Goal: Information Seeking & Learning: Learn about a topic

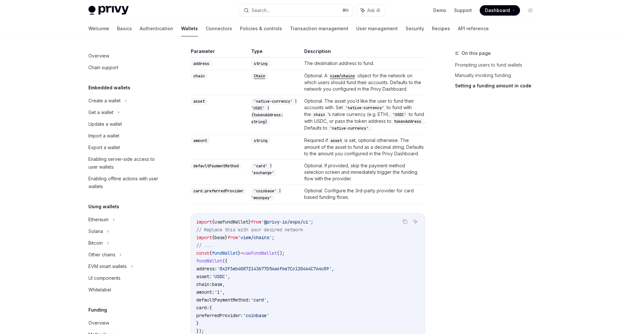
scroll to position [134, 0]
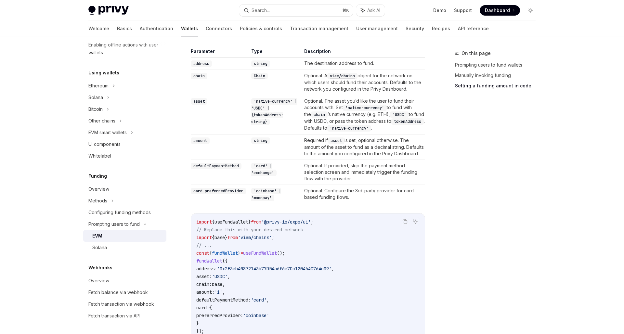
click at [280, 158] on td "string" at bounding box center [275, 146] width 53 height 25
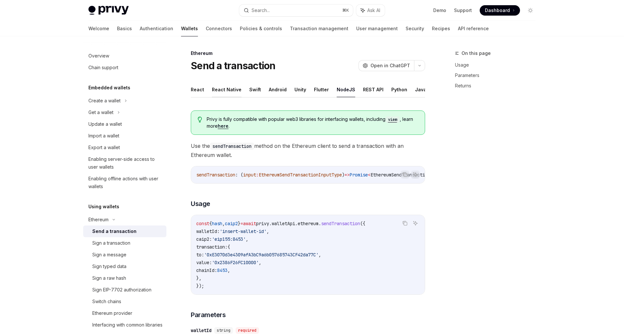
click at [230, 89] on button "React Native" at bounding box center [227, 89] width 30 height 15
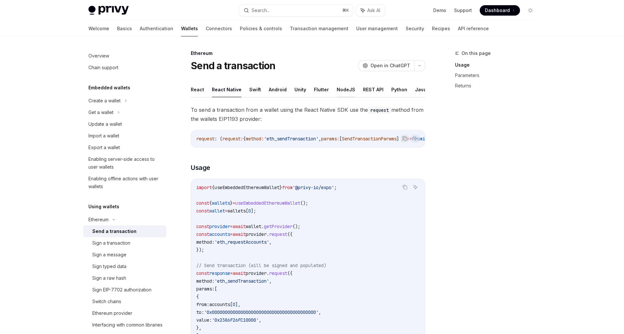
click at [349, 87] on button "NodeJS" at bounding box center [346, 89] width 19 height 15
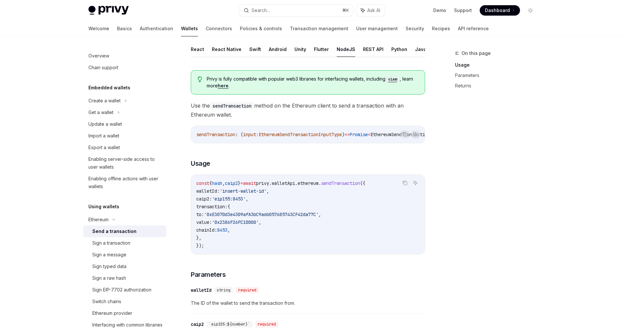
scroll to position [42, 0]
click at [287, 253] on div "const { hash , caip2 } = await privy . walletApi . ethereum . sendTransaction (…" at bounding box center [308, 213] width 234 height 79
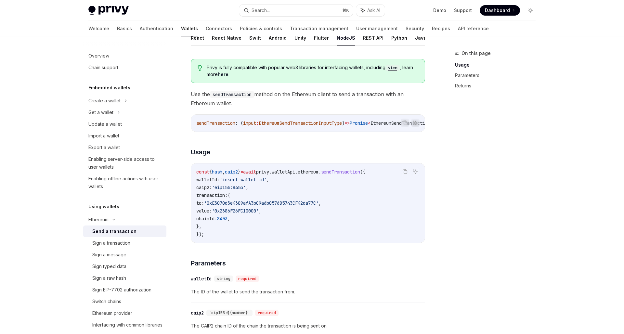
scroll to position [0, 0]
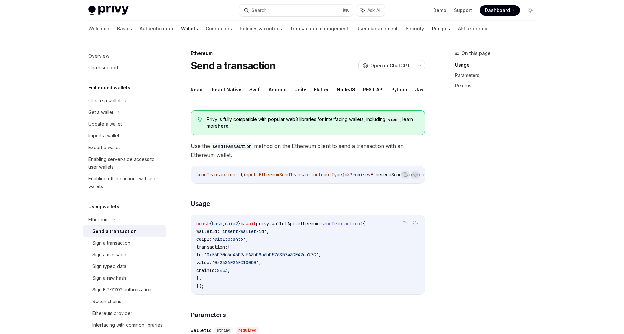
click at [432, 28] on link "Recipes" at bounding box center [441, 29] width 18 height 16
type textarea "*"
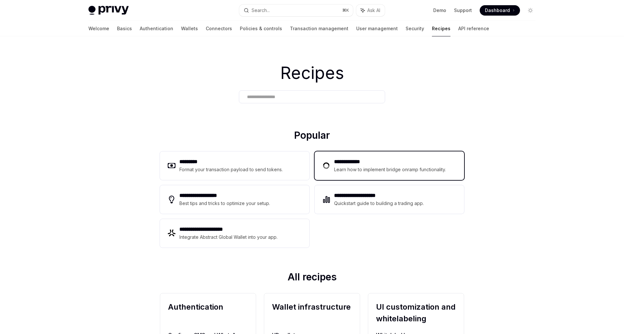
click at [354, 166] on div "Learn how to implement bridge onramp functionality." at bounding box center [391, 170] width 114 height 8
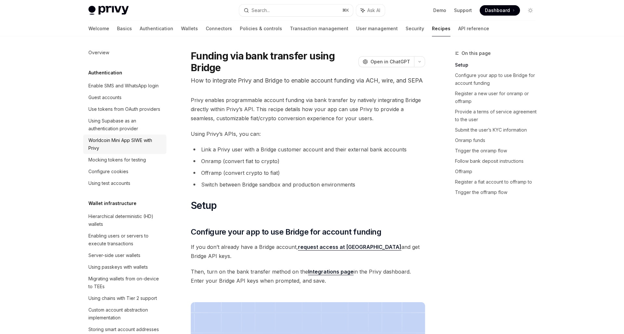
click at [133, 144] on div "Worldcoin Mini App SIWE with Privy" at bounding box center [125, 144] width 74 height 16
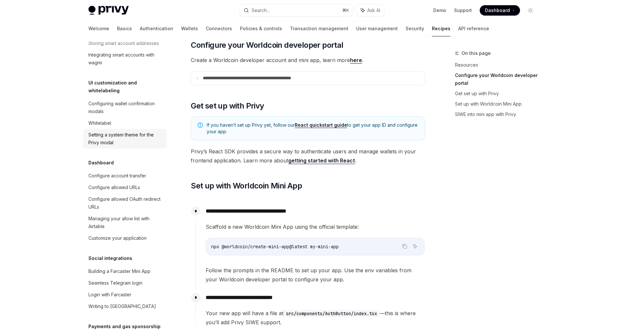
scroll to position [290, 0]
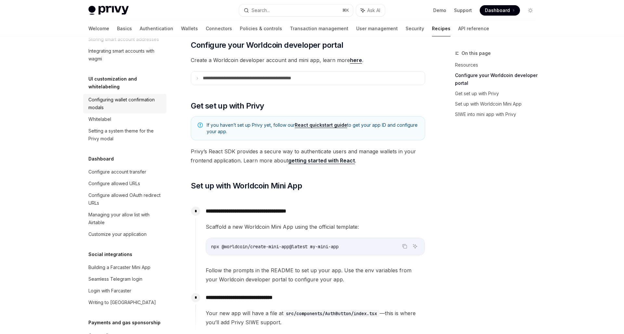
click at [126, 94] on link "Configuring wallet confirmation modals" at bounding box center [124, 103] width 83 height 19
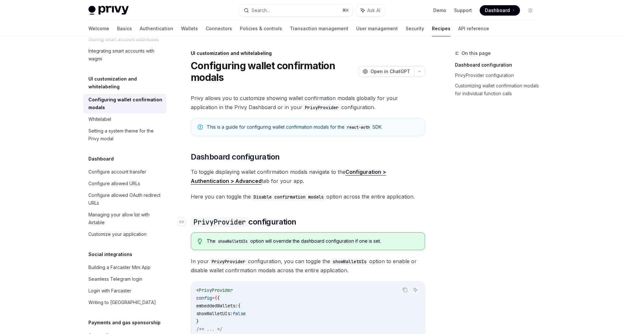
scroll to position [149, 0]
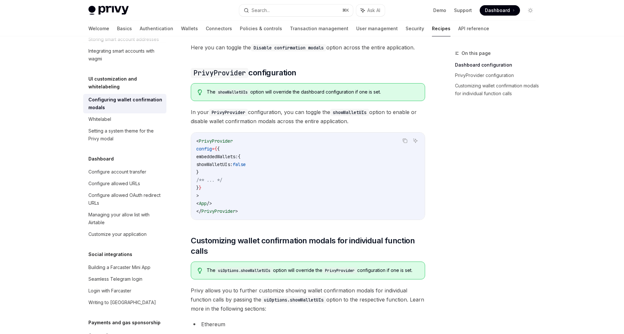
click at [249, 187] on code "< PrivyProvider config = { { embeddedWallets: { showWalletUIs: false } /** ... …" at bounding box center [307, 176] width 223 height 78
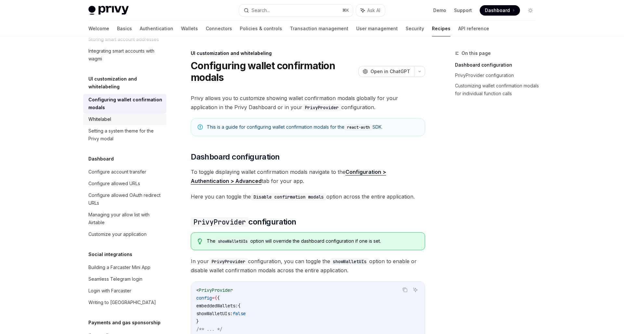
click at [114, 115] on div "Whitelabel" at bounding box center [125, 119] width 74 height 8
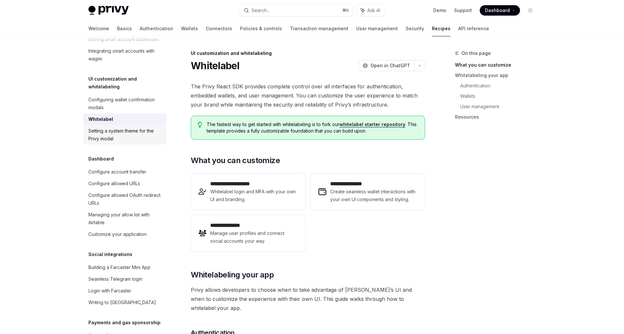
click at [118, 127] on div "Setting a system theme for the Privy modal" at bounding box center [125, 135] width 74 height 16
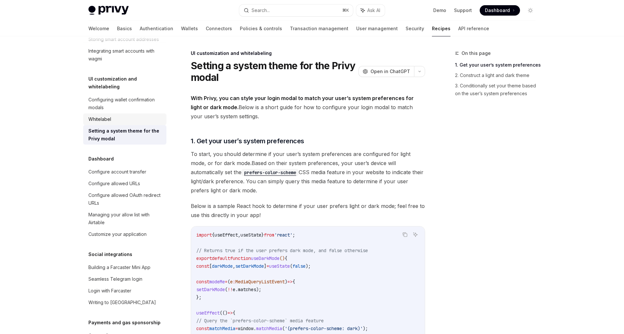
click at [116, 115] on div "Whitelabel" at bounding box center [125, 119] width 74 height 8
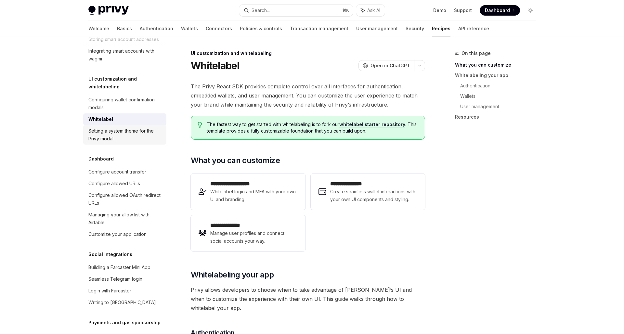
click at [109, 129] on div "Setting a system theme for the Privy modal" at bounding box center [125, 135] width 74 height 16
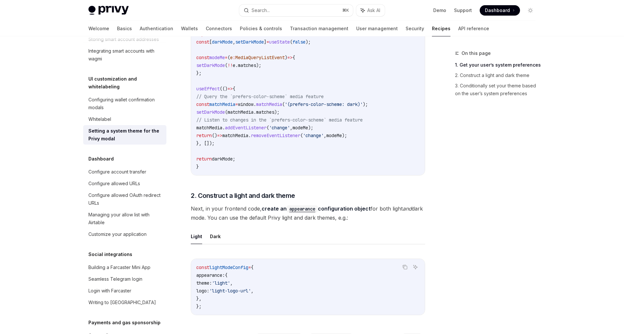
scroll to position [255, 0]
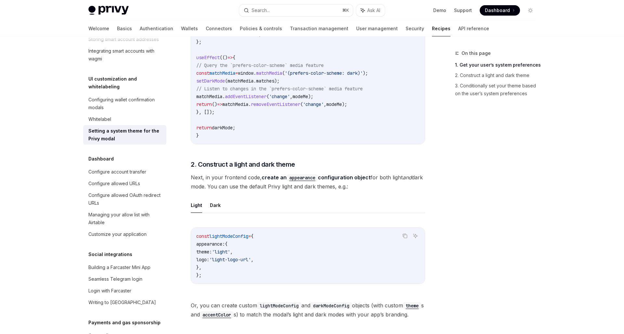
click at [217, 216] on div "Light Dark Copy Ask AI const lightModeConfig = { appearance: { theme: 'light' ,…" at bounding box center [308, 246] width 234 height 97
click at [213, 211] on button "Dark" at bounding box center [215, 205] width 11 height 15
click at [188, 212] on div "UI customization and whitelabeling Setting a system theme for the Privy modal O…" at bounding box center [247, 221] width 359 height 855
click at [207, 209] on ul "Light Dark" at bounding box center [308, 206] width 234 height 16
click at [192, 209] on button "Light" at bounding box center [196, 205] width 11 height 15
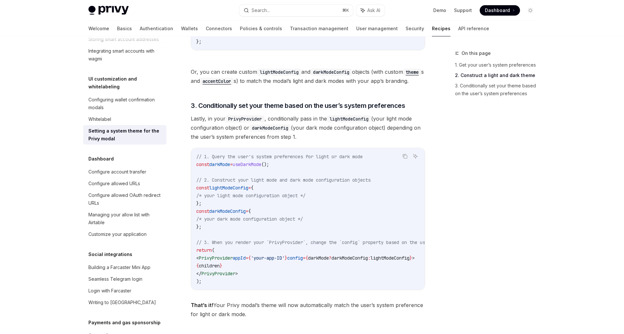
scroll to position [582, 0]
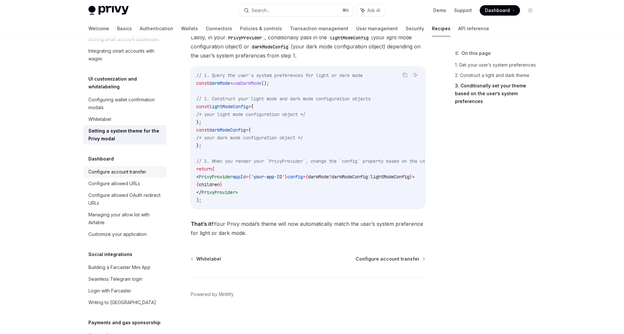
click at [121, 168] on div "Configure account transfer" at bounding box center [117, 172] width 58 height 8
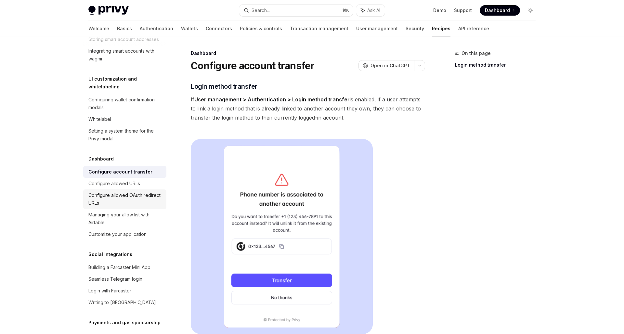
click at [117, 189] on link "Configure allowed OAuth redirect URLs" at bounding box center [124, 198] width 83 height 19
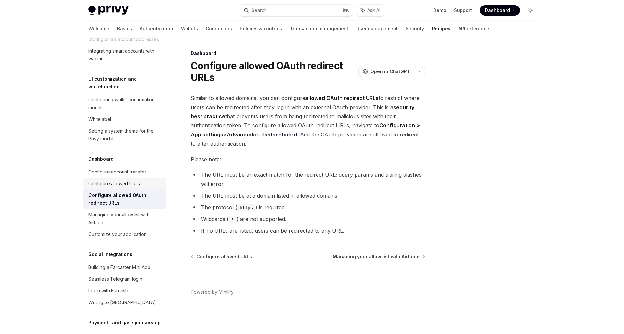
click at [117, 180] on div "Configure allowed URLs" at bounding box center [114, 184] width 52 height 8
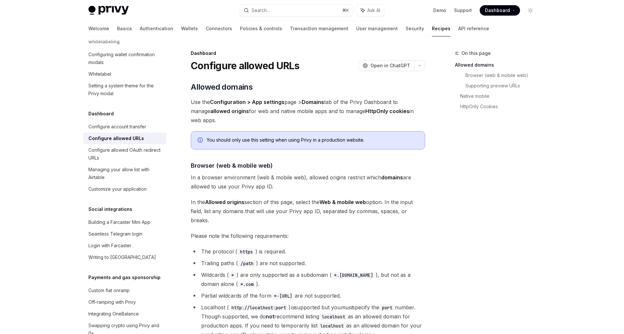
scroll to position [476, 0]
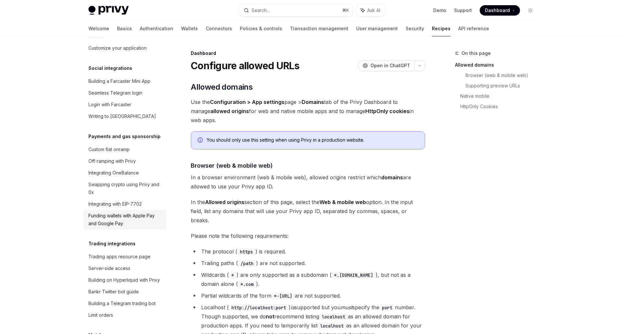
click at [137, 212] on div "Funding wallets with Apple Pay and Google Pay" at bounding box center [125, 220] width 74 height 16
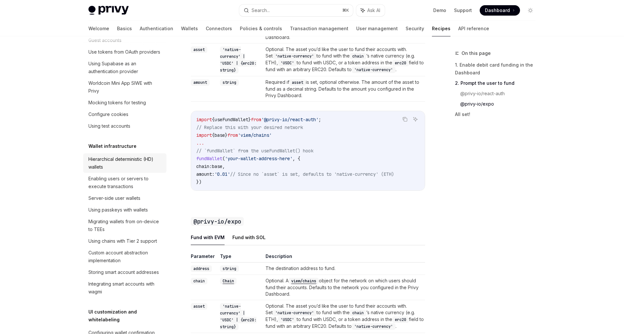
scroll to position [58, 0]
click at [122, 164] on div "Hierarchical deterministic (HD) wallets" at bounding box center [125, 163] width 74 height 16
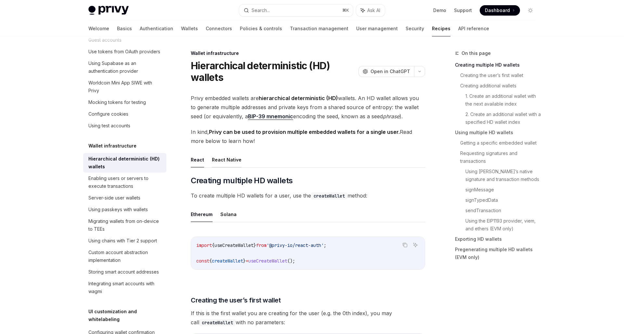
click at [223, 161] on button "React Native" at bounding box center [227, 159] width 30 height 15
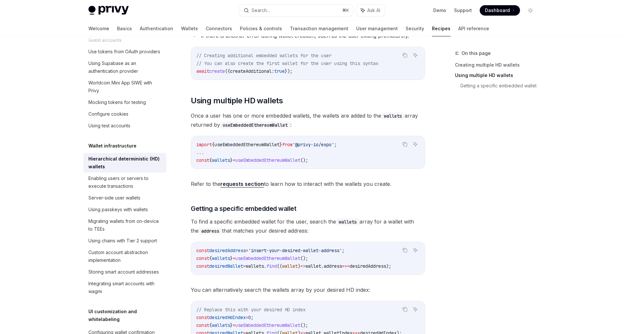
scroll to position [428, 0]
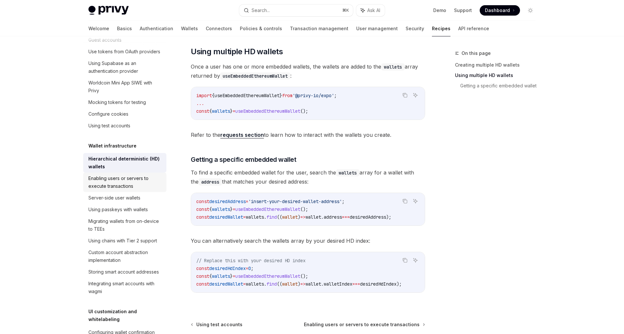
click at [124, 186] on div "Enabling users or servers to execute transactions" at bounding box center [125, 182] width 74 height 16
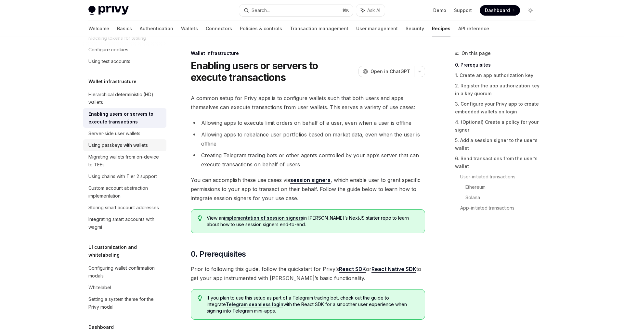
scroll to position [125, 0]
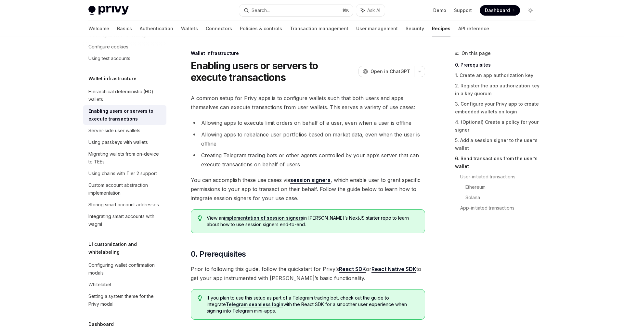
click at [490, 161] on link "6. Send transactions from the user’s wallet" at bounding box center [498, 162] width 86 height 18
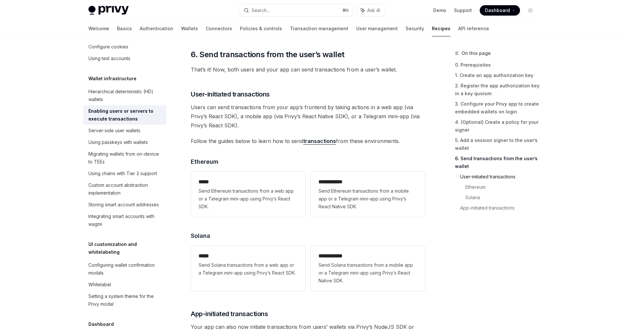
click at [484, 180] on link "User-initiated transactions" at bounding box center [500, 177] width 81 height 10
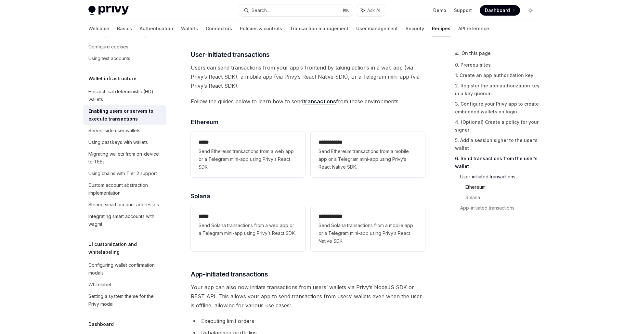
scroll to position [1322, 0]
click at [495, 209] on link "App-initiated transactions" at bounding box center [500, 208] width 81 height 10
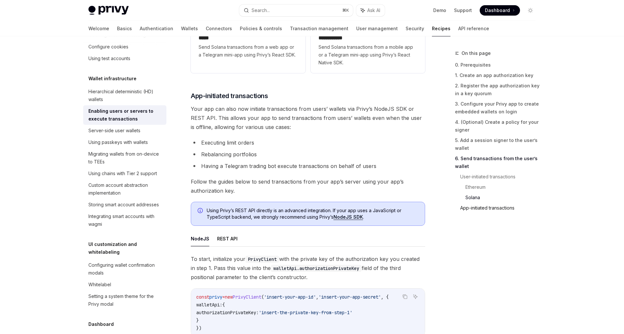
scroll to position [1542, 0]
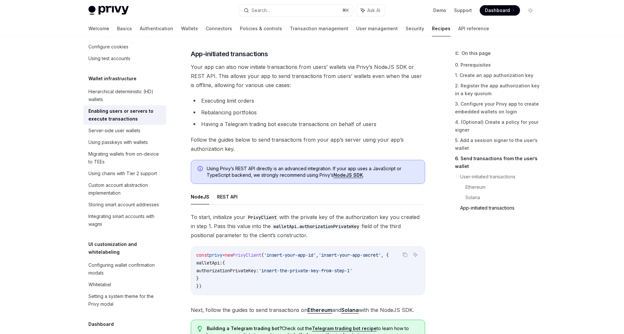
click at [464, 243] on div "On this page 0. Prerequisites 1. Create an app authorization key 2. Register th…" at bounding box center [491, 191] width 99 height 285
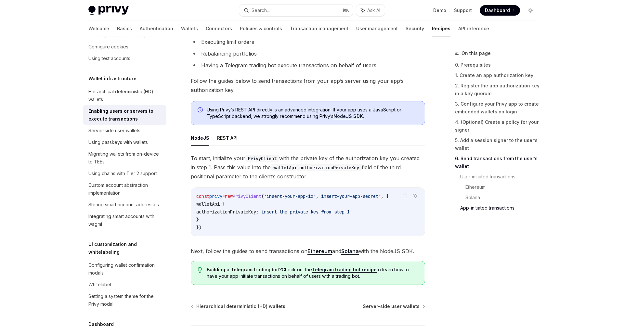
scroll to position [1633, 0]
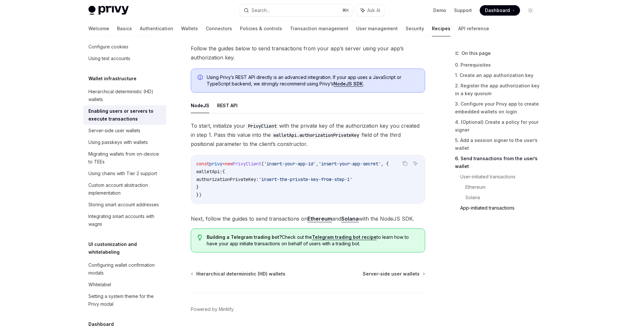
click at [311, 218] on link "Ethereum" at bounding box center [319, 218] width 25 height 7
type textarea "*"
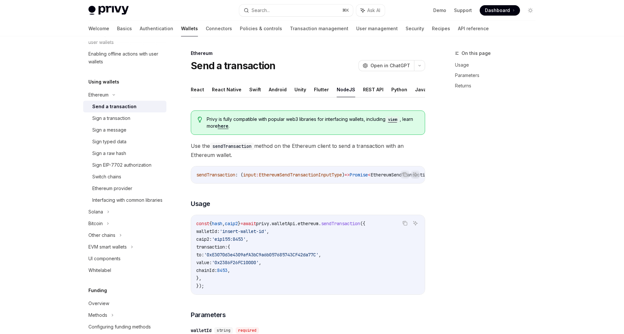
click at [218, 233] on span "walletId:" at bounding box center [207, 231] width 23 height 6
copy span "walletId"
click at [282, 12] on button "Search... ⌘ K" at bounding box center [296, 11] width 114 height 12
type input "********"
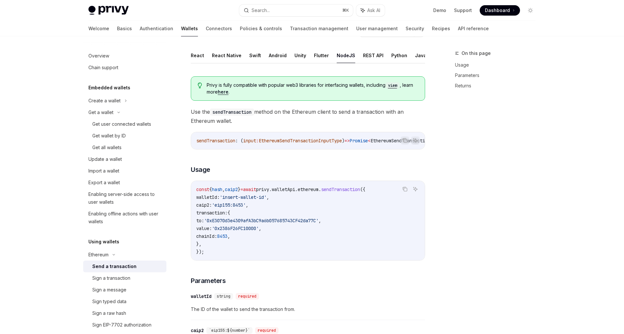
type textarea "*"
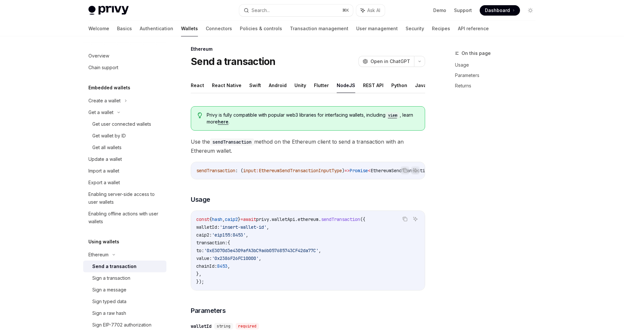
scroll to position [39, 0]
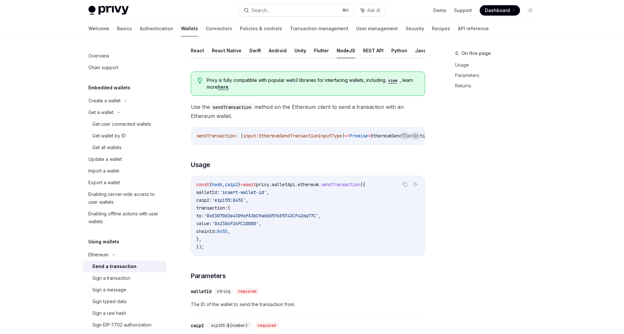
click at [475, 185] on div "On this page Usage Parameters Returns" at bounding box center [491, 191] width 99 height 285
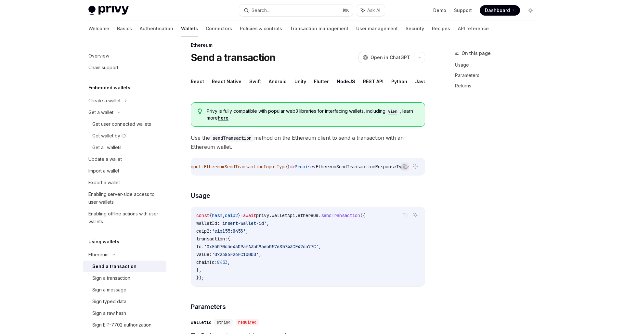
scroll to position [142, 0]
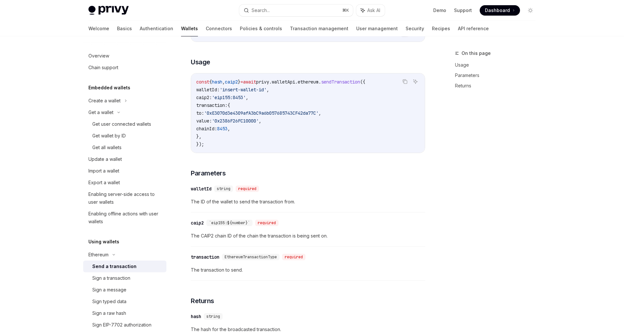
click at [304, 198] on span "The ID of the wallet to send the transaction from." at bounding box center [308, 202] width 234 height 8
click at [266, 13] on div "Search..." at bounding box center [260, 10] width 18 height 8
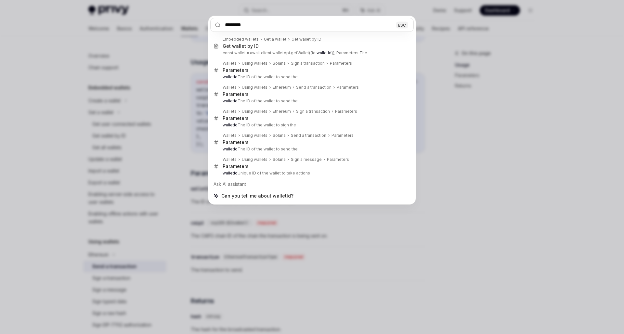
type input "********"
click at [482, 146] on div "******** ESC Embedded wallets Get a wallet Get wallet by ID Get wallet by ID co…" at bounding box center [312, 167] width 624 height 334
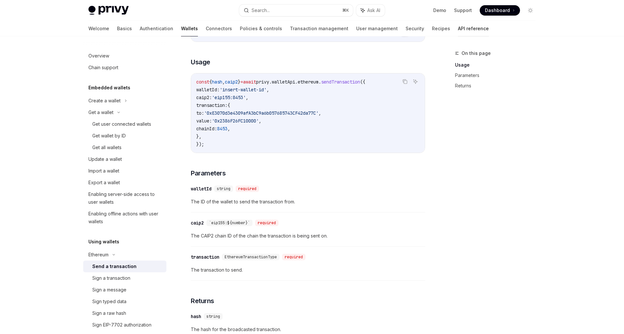
click at [458, 24] on link "API reference" at bounding box center [473, 29] width 31 height 16
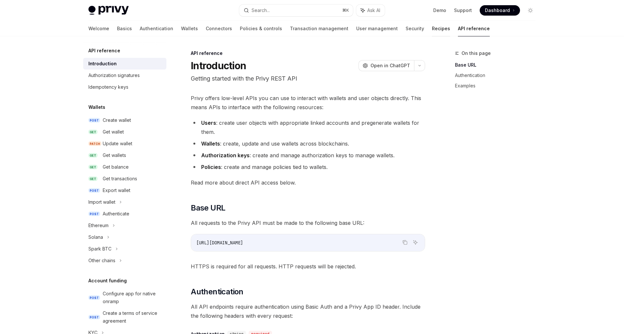
click at [432, 29] on link "Recipes" at bounding box center [441, 29] width 18 height 16
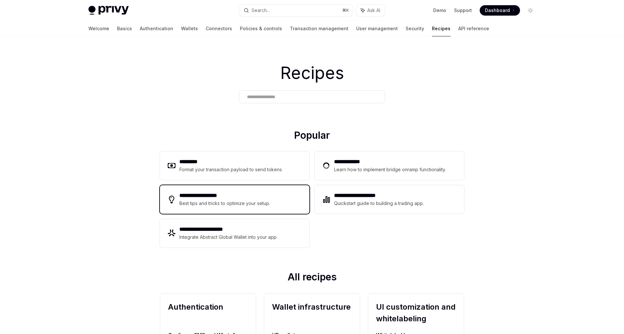
click at [223, 186] on div "**********" at bounding box center [234, 199] width 149 height 29
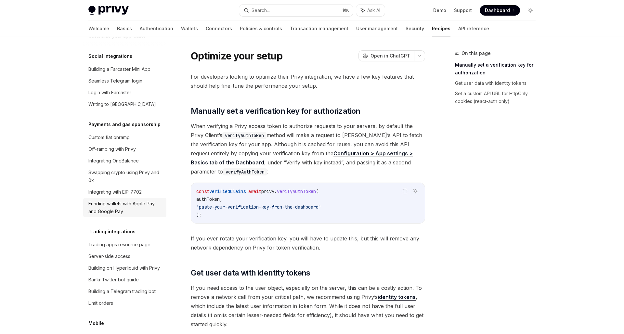
scroll to position [591, 0]
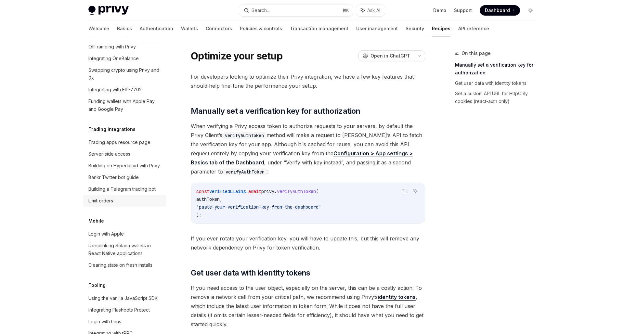
click at [112, 197] on div "Limit orders" at bounding box center [100, 201] width 25 height 8
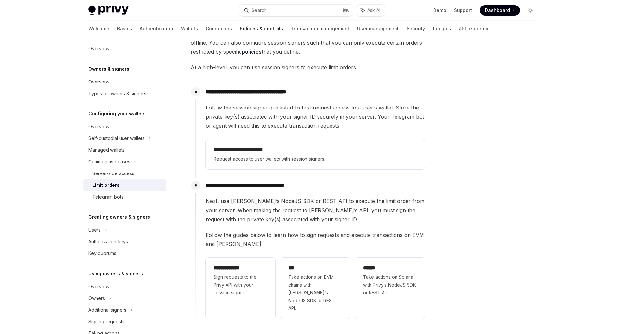
scroll to position [62, 0]
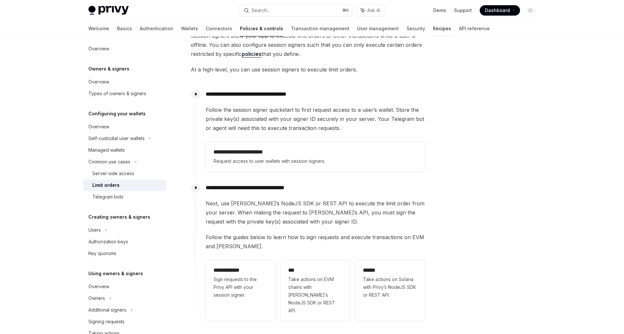
click at [433, 25] on link "Recipes" at bounding box center [442, 29] width 18 height 16
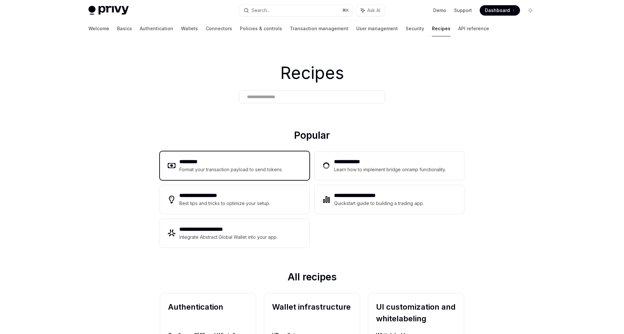
click at [265, 156] on div "********* Format your transaction payload to send tokens." at bounding box center [234, 165] width 149 height 29
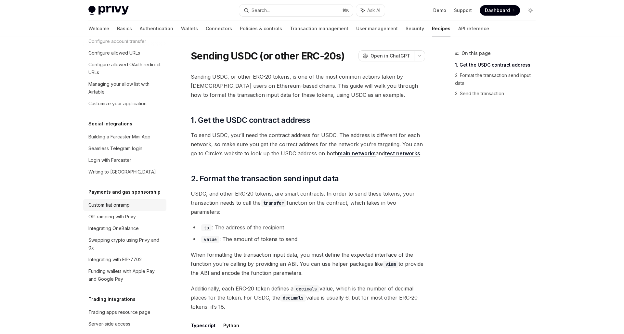
scroll to position [426, 0]
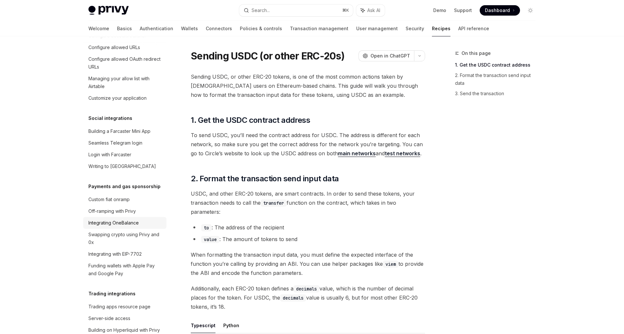
click at [134, 219] on div "Integrating OneBalance" at bounding box center [113, 223] width 50 height 8
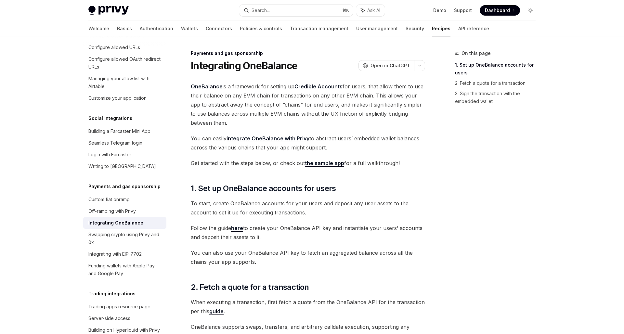
click at [448, 157] on div "On this page 1. Set up OneBalance accounts for users 2. Fetch a quote for a tra…" at bounding box center [491, 191] width 99 height 285
click at [134, 231] on div "Swapping crypto using Privy and 0x" at bounding box center [125, 239] width 74 height 16
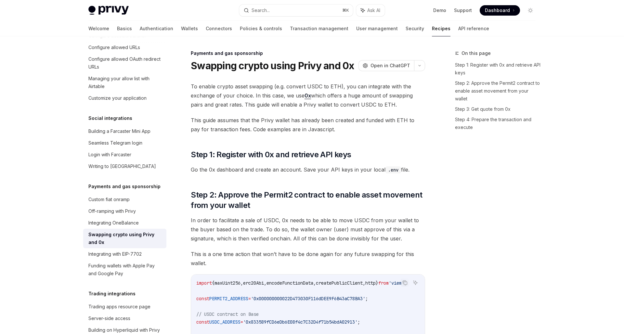
type textarea "*"
click at [134, 231] on div "Swapping crypto using Privy and 0x" at bounding box center [125, 239] width 74 height 16
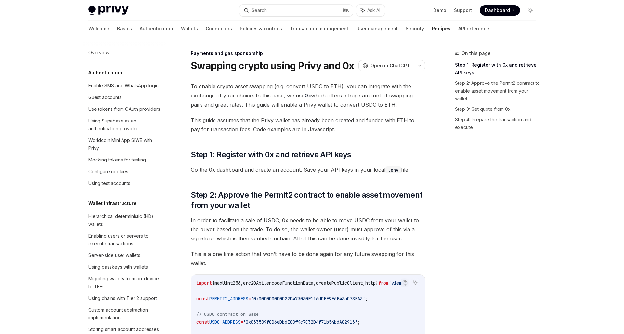
scroll to position [472, 0]
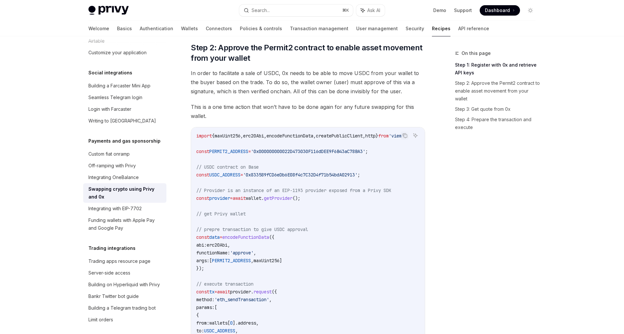
scroll to position [156, 0]
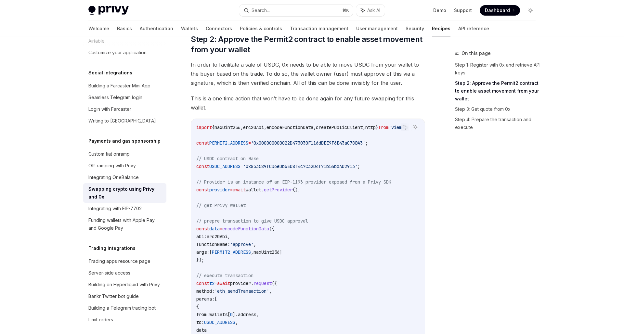
click at [318, 232] on code "import { maxUint256 , erc20Abi , encodeFunctionData , createPublicClient , http…" at bounding box center [309, 240] width 226 height 234
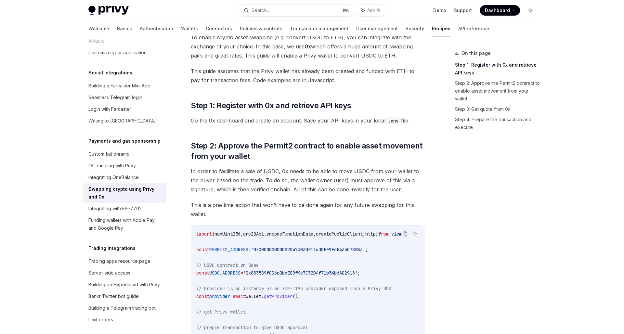
scroll to position [0, 0]
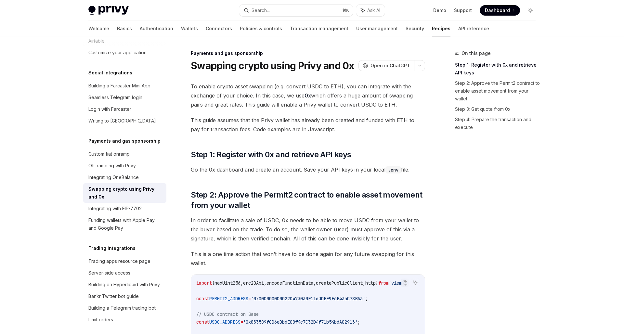
click at [274, 128] on span "This guide assumes that the Privy wallet has already been created and funded wi…" at bounding box center [308, 125] width 234 height 18
click at [122, 205] on div "Integrating with EIP-7702" at bounding box center [114, 209] width 53 height 8
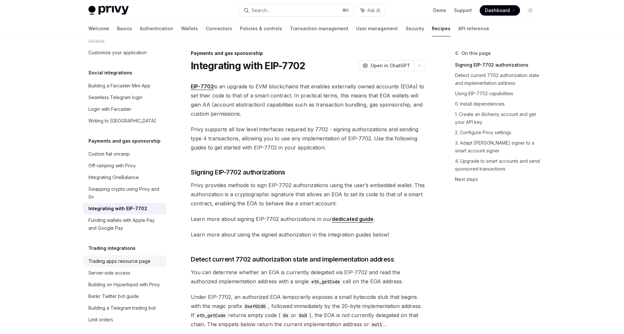
click at [111, 257] on div "Trading apps resource page" at bounding box center [119, 261] width 62 height 8
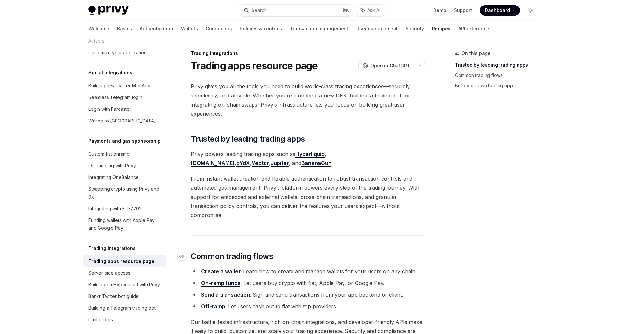
click at [238, 251] on span "Common trading flows" at bounding box center [232, 256] width 82 height 10
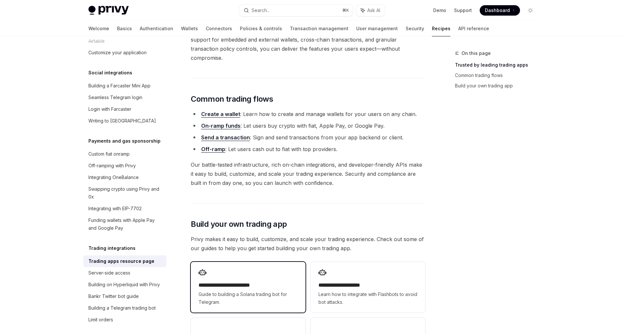
scroll to position [141, 0]
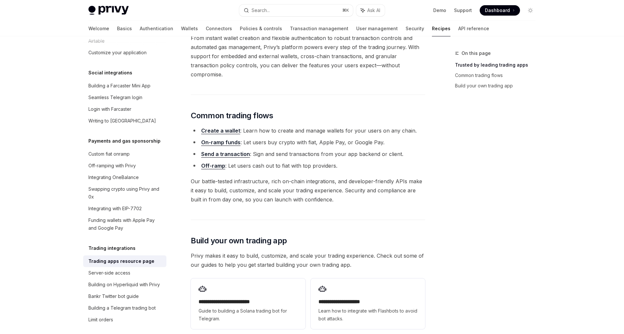
click at [228, 151] on link "Send a transaction" at bounding box center [225, 154] width 49 height 7
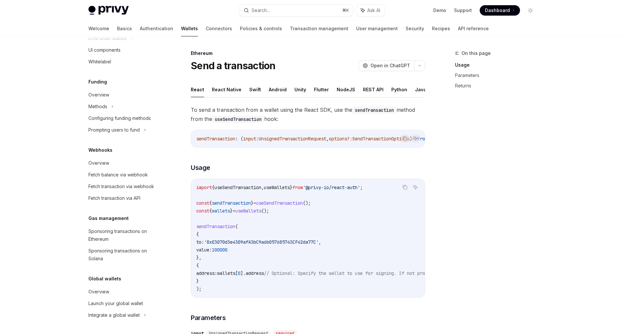
scroll to position [46, 0]
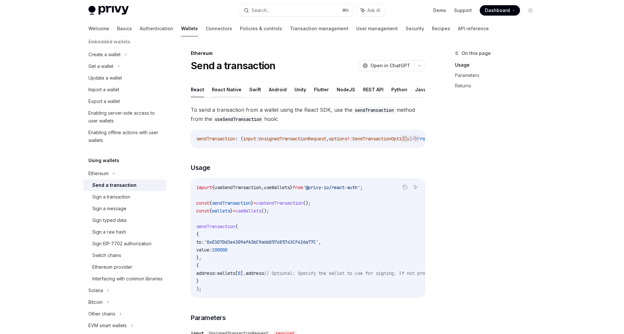
click at [216, 93] on button "React Native" at bounding box center [227, 89] width 30 height 15
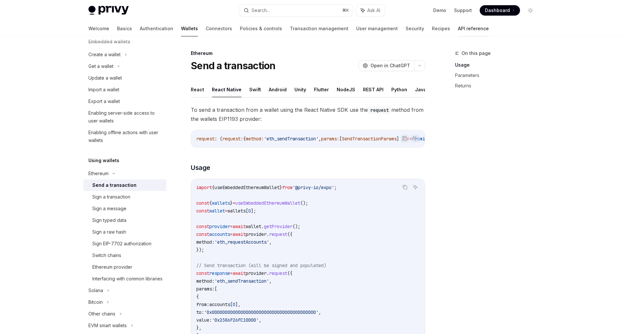
click at [458, 30] on link "API reference" at bounding box center [473, 29] width 31 height 16
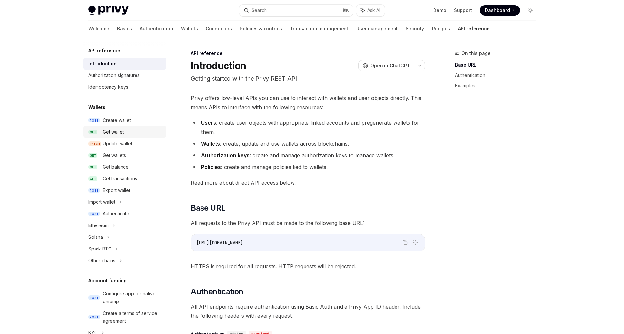
click at [114, 128] on div "Get wallet" at bounding box center [113, 132] width 21 height 8
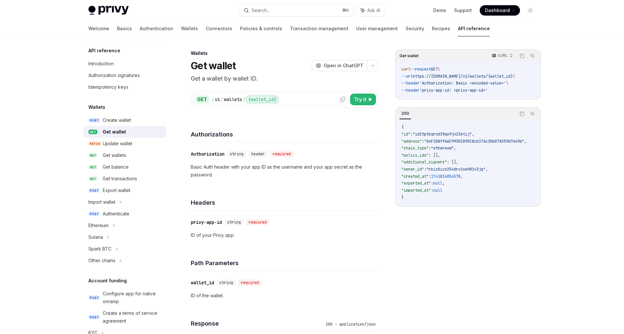
click at [266, 102] on div "{wallet_id}" at bounding box center [262, 100] width 32 height 8
click at [364, 103] on button "Try it" at bounding box center [363, 100] width 26 height 12
type textarea "*"
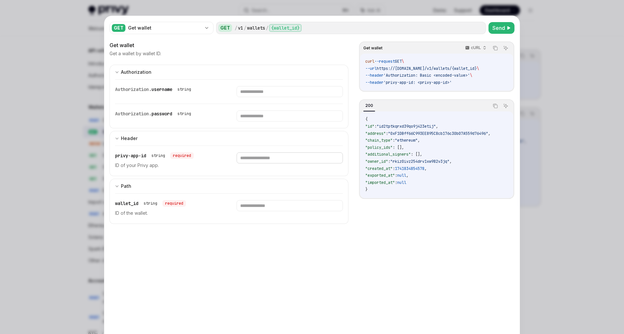
click at [268, 97] on input "text" at bounding box center [290, 91] width 106 height 11
paste input "**********"
type input "**********"
click at [287, 97] on input "text" at bounding box center [290, 91] width 106 height 11
paste input "**********"
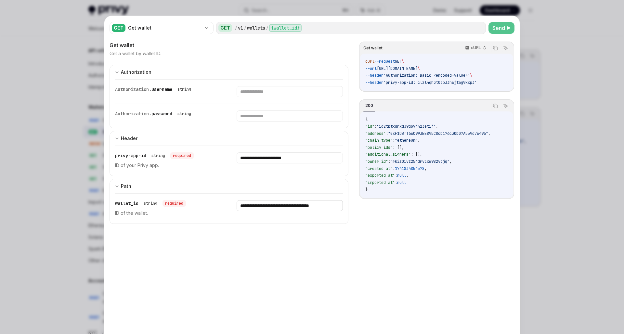
type input "**********"
click at [498, 27] on span "Send" at bounding box center [498, 28] width 13 height 8
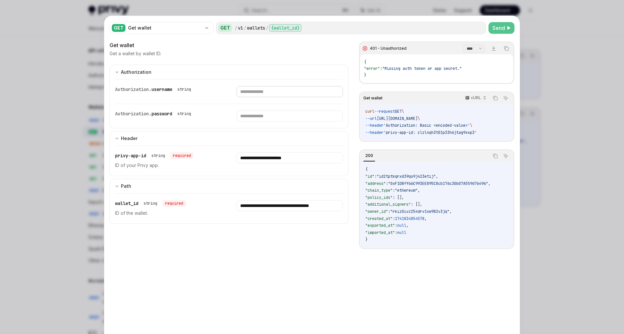
click at [287, 92] on input "text" at bounding box center [290, 91] width 106 height 11
click at [563, 164] on div at bounding box center [312, 167] width 624 height 334
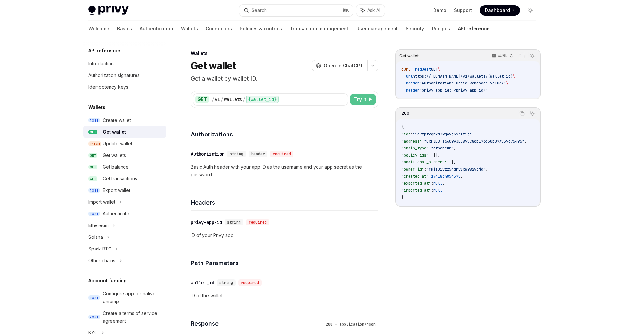
click at [358, 101] on span "Try it" at bounding box center [360, 100] width 12 height 8
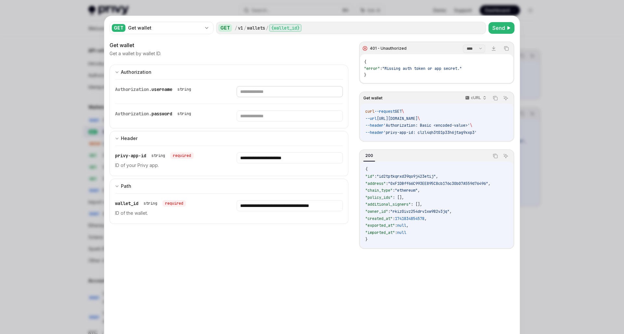
click at [293, 91] on input "text" at bounding box center [290, 91] width 106 height 11
click at [624, 114] on div at bounding box center [312, 167] width 624 height 334
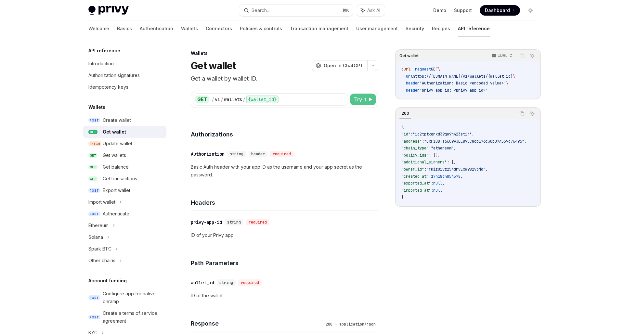
click at [369, 101] on button "Try it" at bounding box center [363, 100] width 26 height 12
type textarea "*"
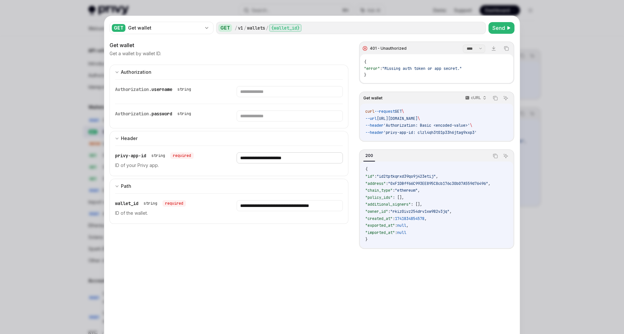
click at [298, 97] on input "**********" at bounding box center [290, 91] width 106 height 11
click at [257, 89] on input "text" at bounding box center [290, 91] width 106 height 11
paste input "**********"
type input "**********"
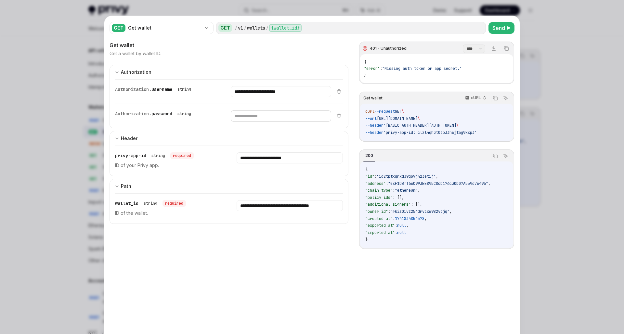
click at [247, 97] on input "text" at bounding box center [281, 91] width 100 height 11
paste input "**********"
type input "**********"
click at [497, 31] on span "Send" at bounding box center [498, 28] width 13 height 8
click at [250, 252] on div "**********" at bounding box center [228, 208] width 239 height 334
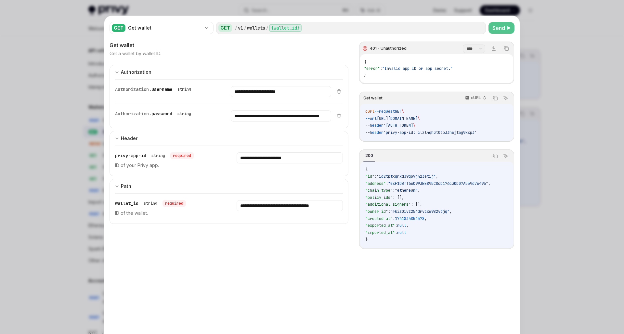
click at [529, 162] on div at bounding box center [312, 167] width 624 height 334
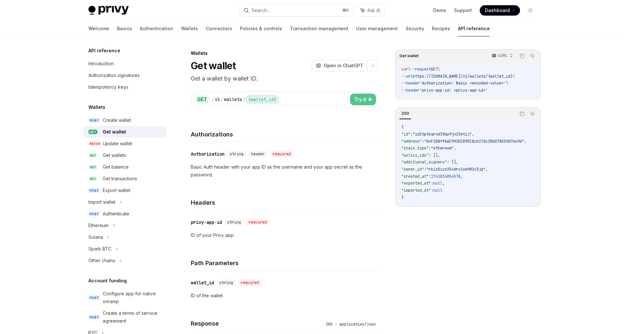
click at [369, 104] on button "Try it" at bounding box center [363, 100] width 26 height 12
type textarea "*"
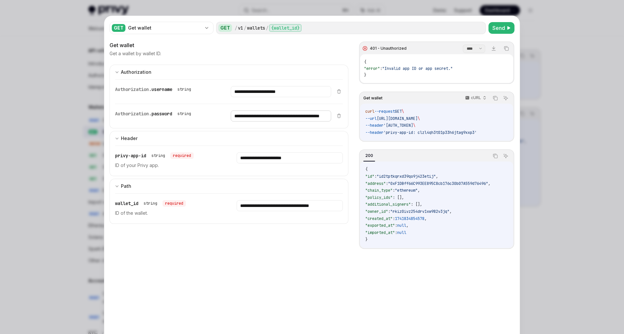
click at [275, 97] on input "**********" at bounding box center [281, 91] width 100 height 11
paste input "**********"
type input "**********"
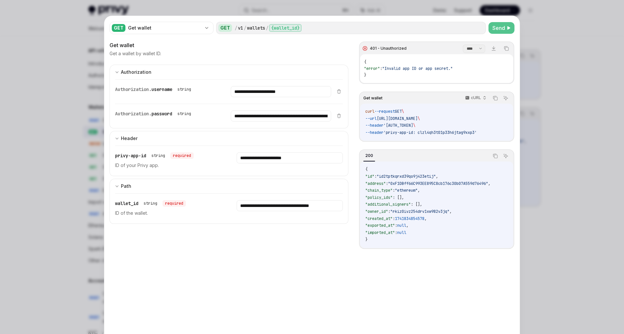
click at [503, 28] on span "Send" at bounding box center [498, 28] width 13 height 8
click at [273, 97] on input "**********" at bounding box center [281, 91] width 100 height 11
paste input "text"
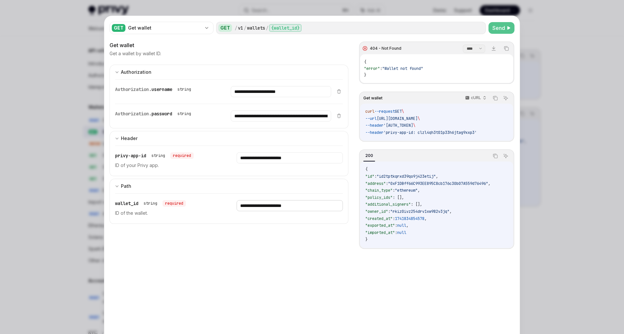
type input "**********"
click at [502, 29] on span "Send" at bounding box center [498, 28] width 13 height 8
click at [505, 20] on div "**********" at bounding box center [311, 198] width 415 height 365
click at [556, 167] on div at bounding box center [312, 167] width 624 height 334
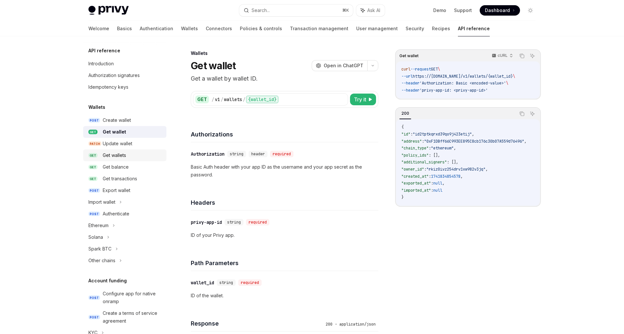
click at [133, 155] on div "Get wallets" at bounding box center [133, 155] width 60 height 8
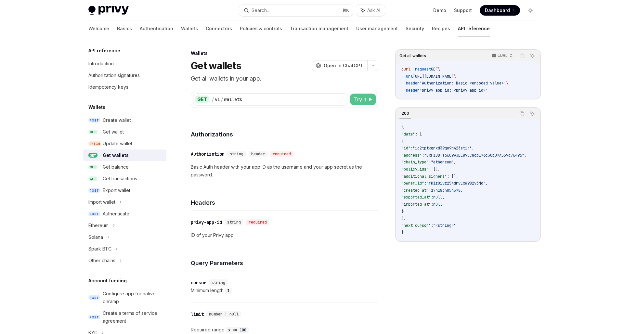
click at [362, 104] on button "Try it" at bounding box center [363, 100] width 26 height 12
type textarea "*"
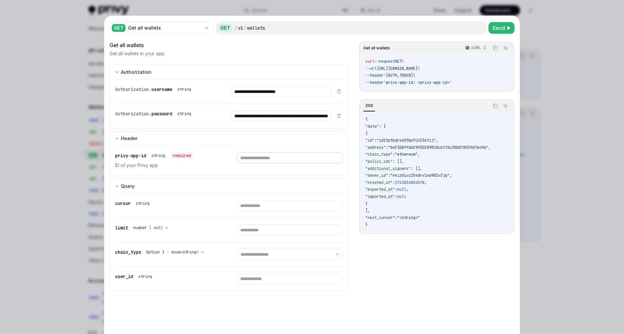
click at [287, 97] on input "text" at bounding box center [281, 91] width 100 height 11
click at [265, 92] on input "**********" at bounding box center [281, 91] width 100 height 11
click at [258, 97] on input "text" at bounding box center [281, 91] width 100 height 11
paste input "**********"
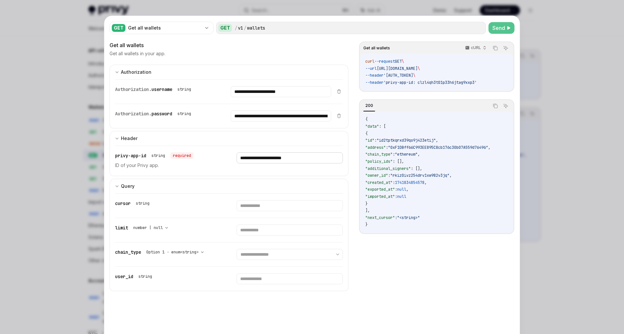
type input "**********"
click at [500, 28] on span "Send" at bounding box center [498, 28] width 13 height 8
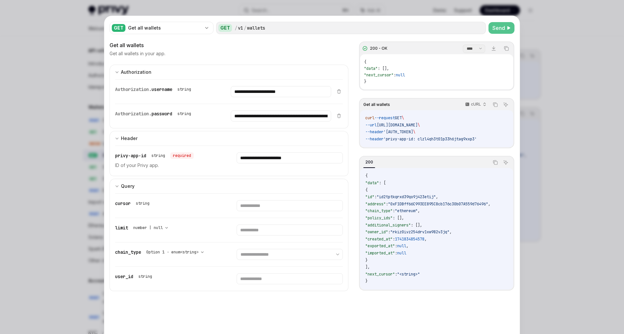
click at [572, 119] on div at bounding box center [312, 167] width 624 height 334
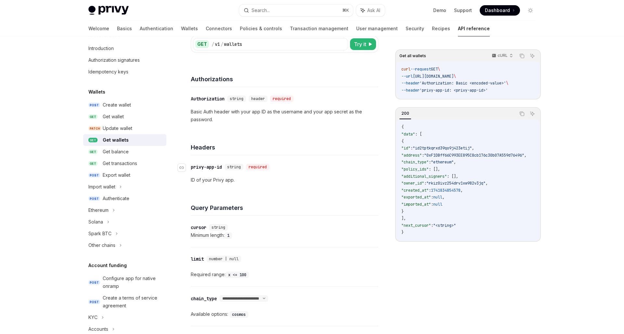
scroll to position [116, 0]
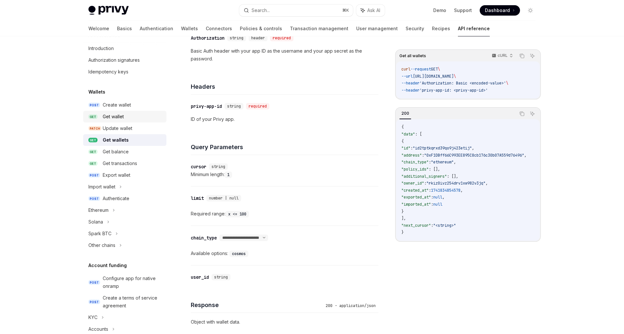
click at [138, 116] on div "Get wallet" at bounding box center [133, 117] width 60 height 8
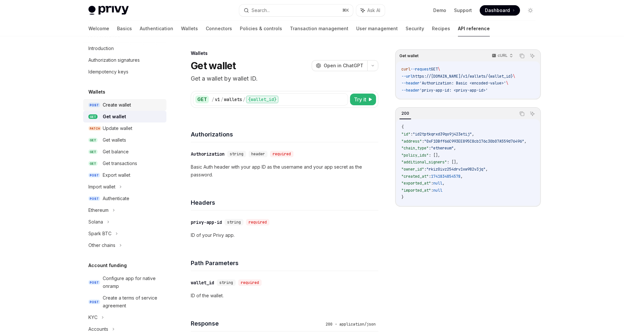
click at [135, 104] on div "Create wallet" at bounding box center [133, 105] width 60 height 8
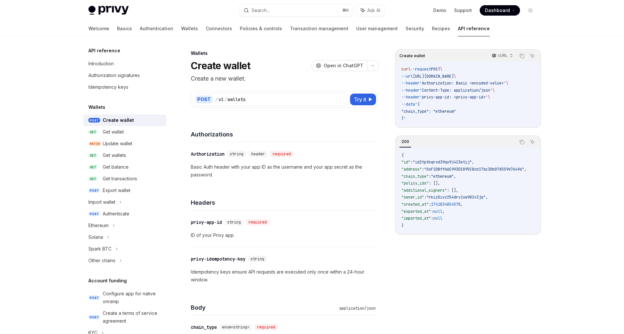
click at [458, 30] on link "API reference" at bounding box center [474, 29] width 32 height 16
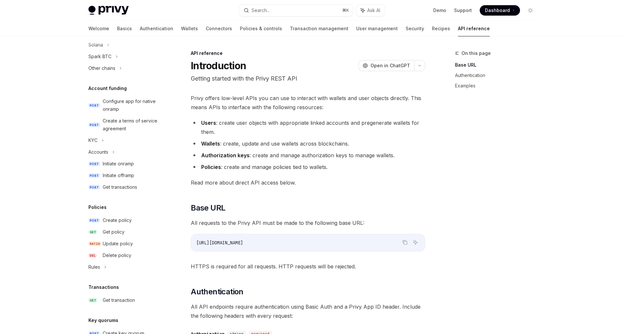
scroll to position [176, 0]
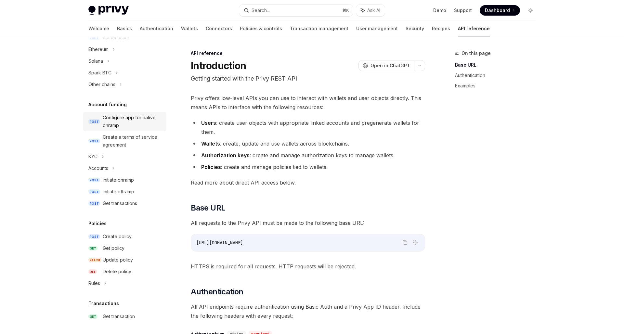
click at [128, 117] on div "Configure app for native onramp" at bounding box center [133, 122] width 60 height 16
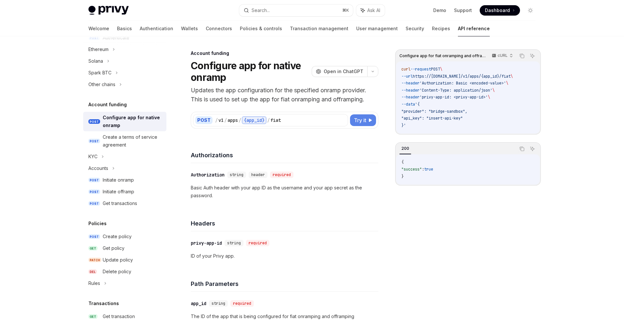
click at [374, 119] on button "Try it" at bounding box center [363, 120] width 26 height 12
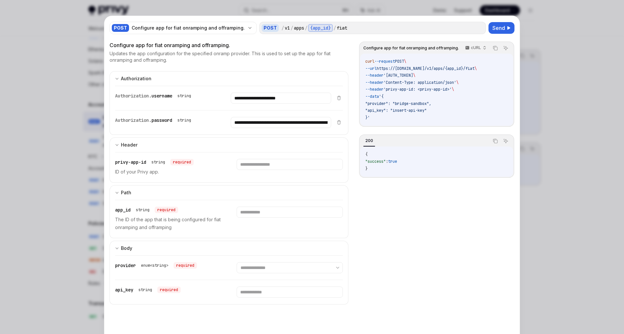
click at [595, 183] on div at bounding box center [312, 167] width 624 height 334
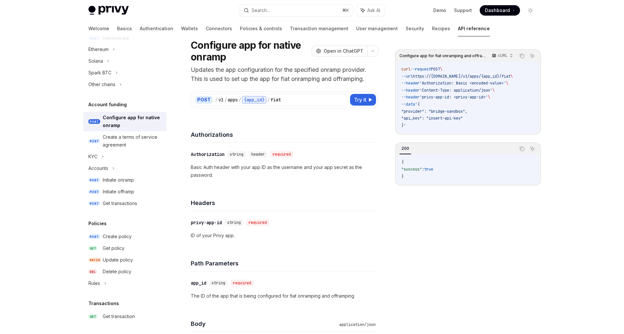
scroll to position [116, 0]
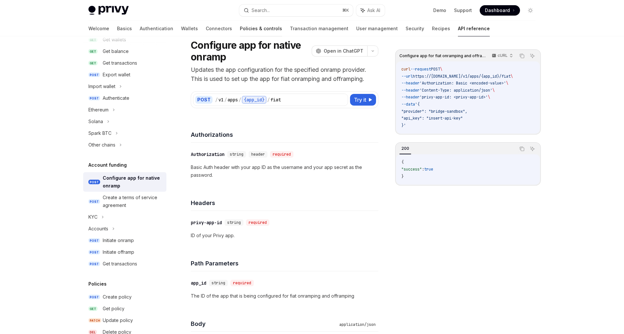
click at [240, 29] on link "Policies & controls" at bounding box center [261, 29] width 42 height 16
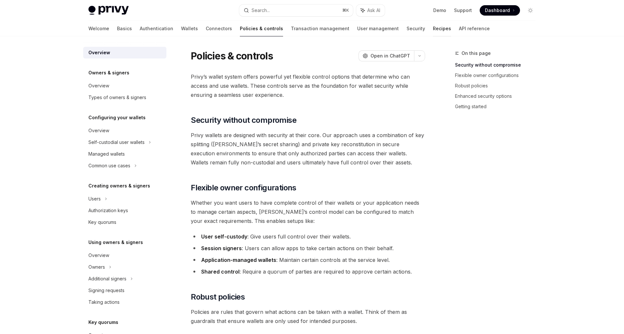
click at [433, 22] on link "Recipes" at bounding box center [442, 29] width 18 height 16
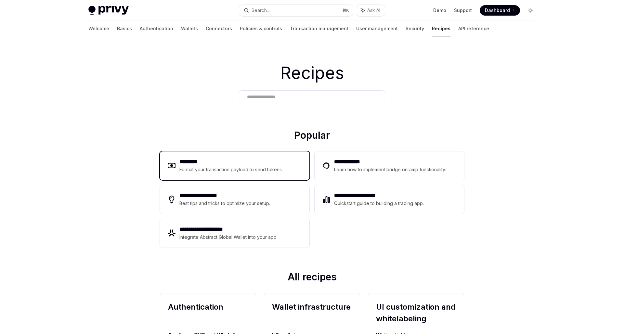
click at [236, 166] on div "Format your transaction payload to send tokens." at bounding box center [231, 170] width 104 height 8
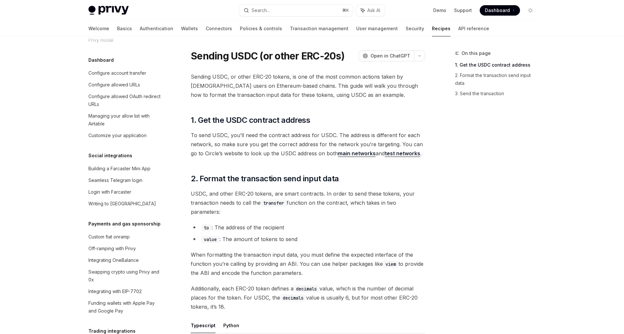
scroll to position [390, 0]
click at [117, 232] on div "Custom fiat onramp" at bounding box center [108, 236] width 41 height 8
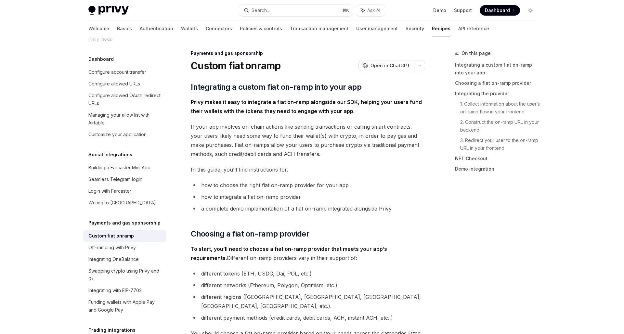
type textarea "*"
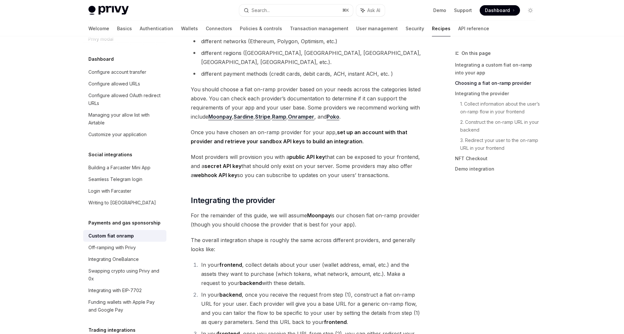
scroll to position [320, 0]
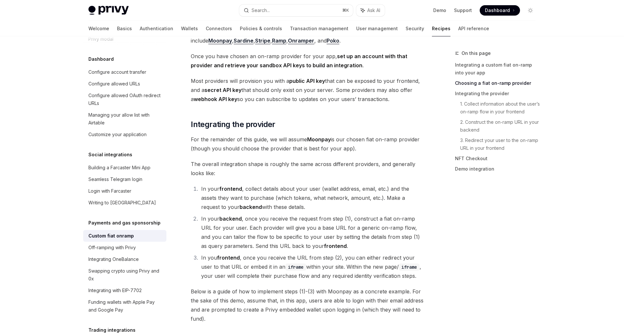
click at [277, 287] on span "Below is a guide of how to implement steps (1)-(3) with Moonpay as a concrete e…" at bounding box center [308, 305] width 234 height 36
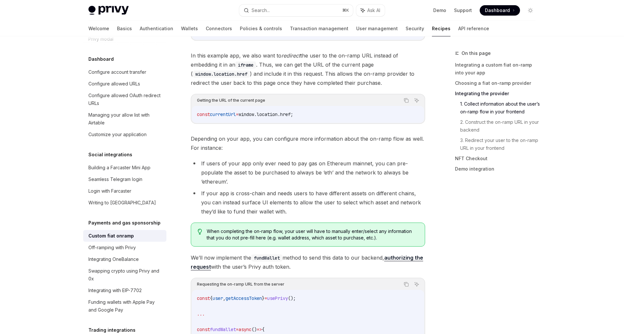
scroll to position [744, 0]
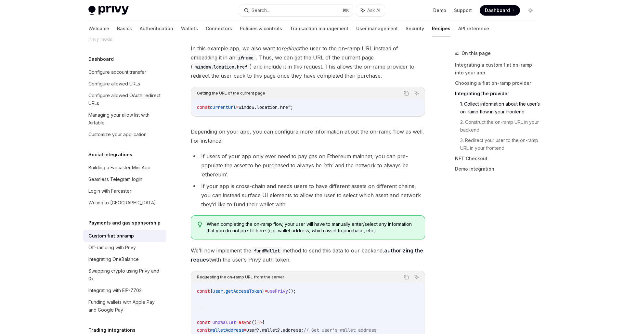
click at [306, 246] on span "We’ll now implement the fundWallet method to send this data to our backend, aut…" at bounding box center [308, 255] width 234 height 18
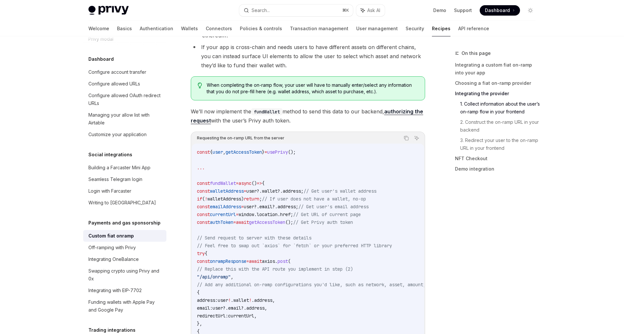
scroll to position [889, 0]
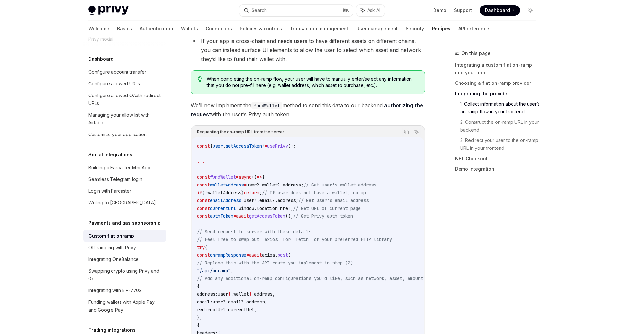
click at [359, 239] on code "const { user , getAccessToken } = usePrivy (); ... const fundWallet = async () …" at bounding box center [325, 278] width 257 height 273
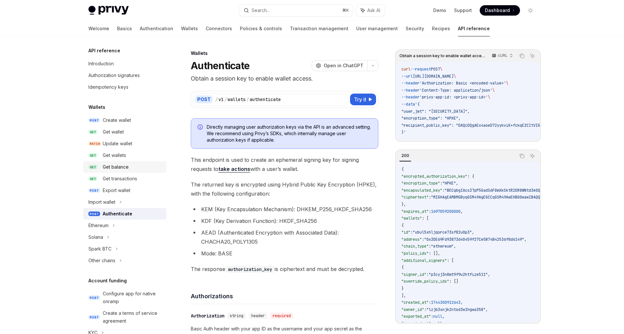
click at [116, 168] on div "Get balance" at bounding box center [116, 167] width 26 height 8
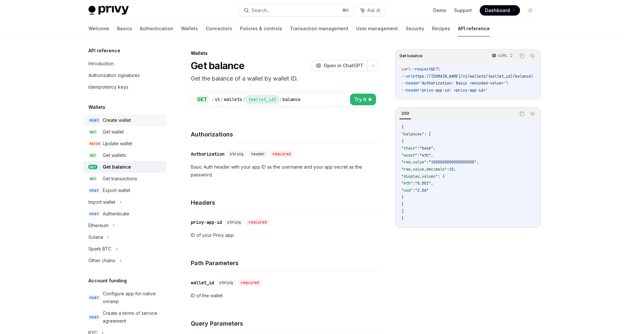
click at [114, 121] on div "Create wallet" at bounding box center [117, 120] width 28 height 8
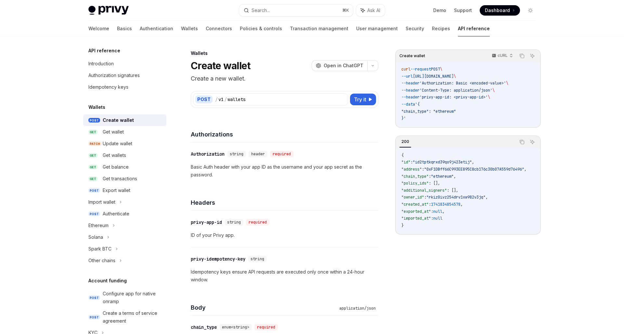
type textarea "*"
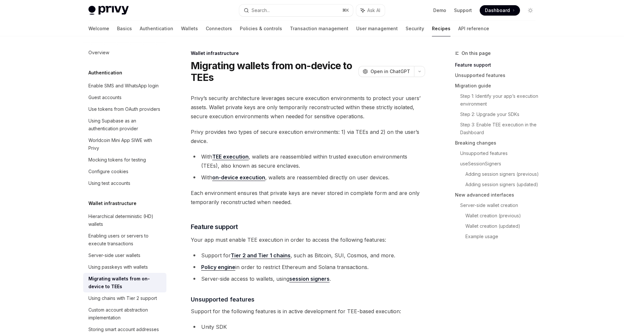
click at [247, 104] on span "Privy’s security architecture leverages secure execution environments to protec…" at bounding box center [308, 107] width 234 height 27
click at [341, 206] on span "Each environment ensures that private keys are never stored in complete form an…" at bounding box center [308, 197] width 234 height 18
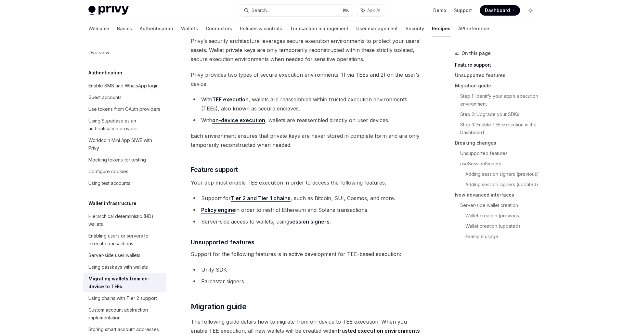
scroll to position [58, 0]
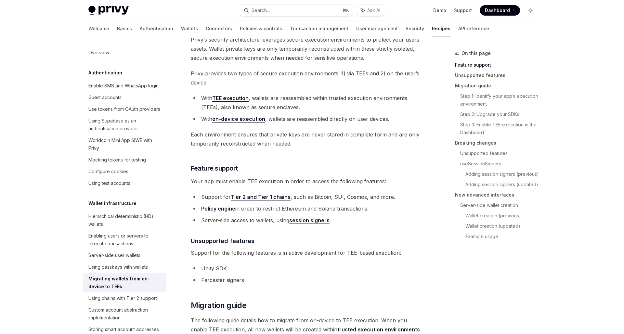
click at [320, 203] on ul "Support for Tier 2 and Tier 1 chains , such as Bitcoin, SUI, Cosmos, and more. …" at bounding box center [308, 208] width 234 height 32
click at [311, 250] on span "Support for the following features is in active development for TEE-based execu…" at bounding box center [308, 252] width 234 height 9
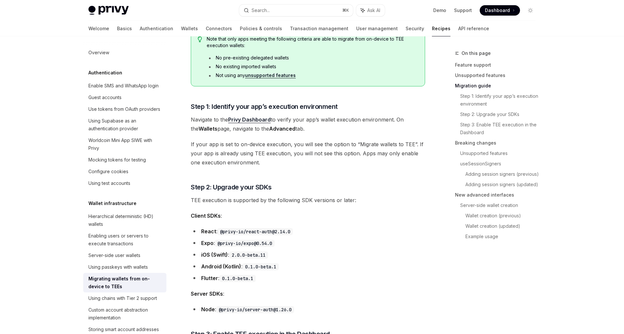
scroll to position [388, 0]
click at [317, 278] on li "Flutter : 0.1.0-beta.1" at bounding box center [308, 277] width 234 height 9
drag, startPoint x: 219, startPoint y: 242, endPoint x: 244, endPoint y: 242, distance: 25.0
click at [244, 242] on code "@privy-io/expo@0.54.0" at bounding box center [245, 242] width 60 height 7
copy li "@privy-io"
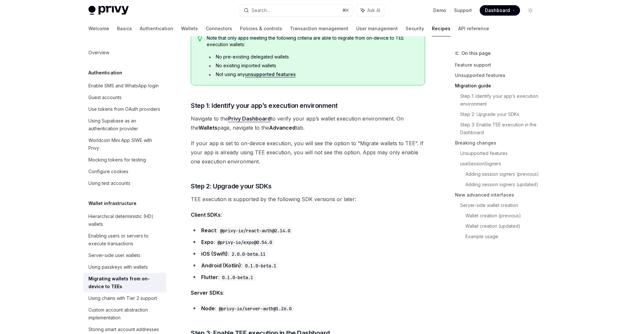
click at [323, 233] on li "React : @privy-io/react-auth@2.14.0" at bounding box center [308, 230] width 234 height 9
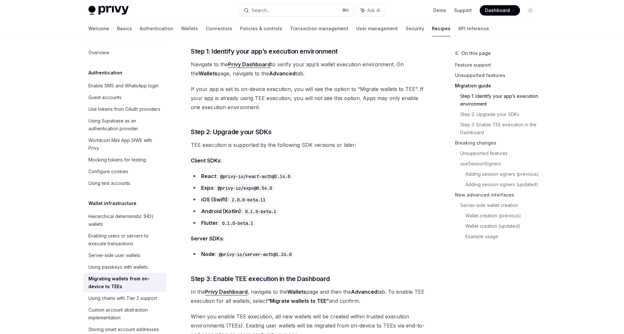
scroll to position [426, 0]
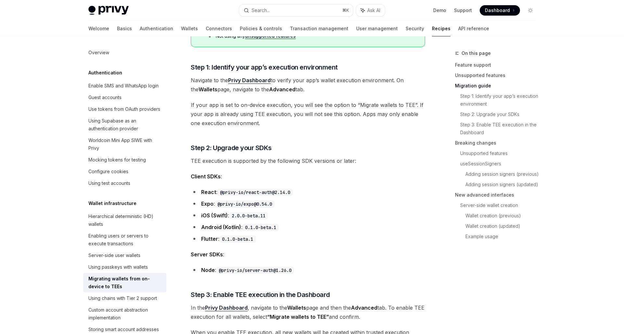
click at [323, 233] on ul "React : @privy-io/react-auth@2.14.0 Expo : @privy-io/expo@0.54.0 iOS (Swift) : …" at bounding box center [308, 215] width 234 height 56
click at [327, 198] on ul "React : @privy-io/react-auth@2.14.0 Expo : @privy-io/expo@0.54.0 iOS (Swift) : …" at bounding box center [308, 215] width 234 height 56
drag, startPoint x: 279, startPoint y: 207, endPoint x: 219, endPoint y: 205, distance: 59.8
click at [219, 205] on li "Expo : @privy-io/expo@0.54.0" at bounding box center [308, 203] width 234 height 9
copy li "@privy-io/expo@0.54.0"
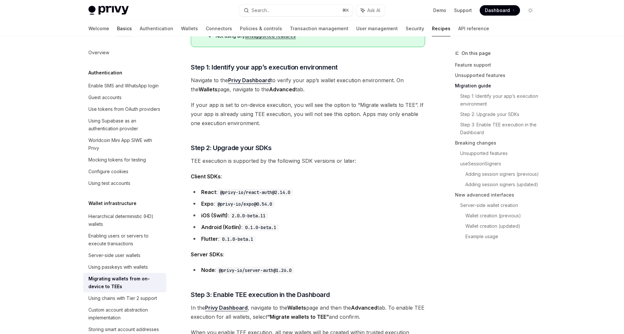
click at [117, 27] on link "Basics" at bounding box center [124, 29] width 15 height 16
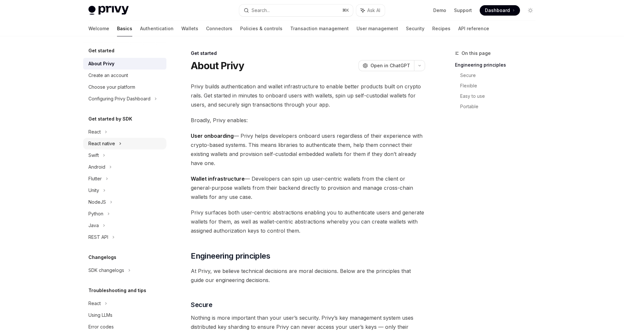
type textarea "*"
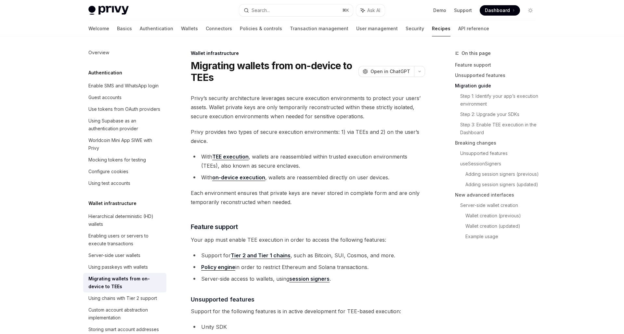
scroll to position [426, 0]
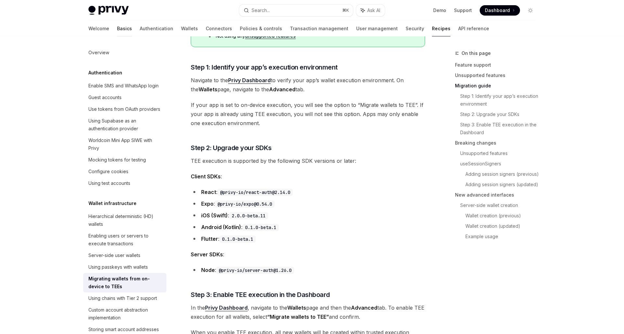
click at [117, 26] on link "Basics" at bounding box center [124, 29] width 15 height 16
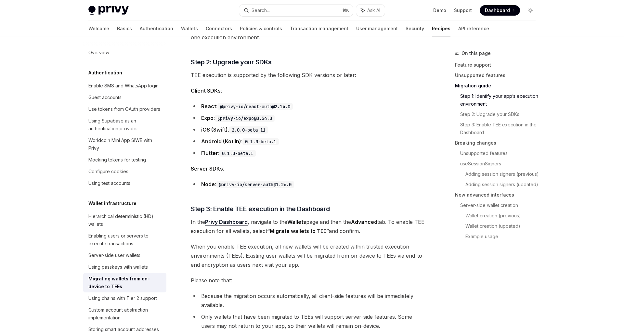
scroll to position [624, 0]
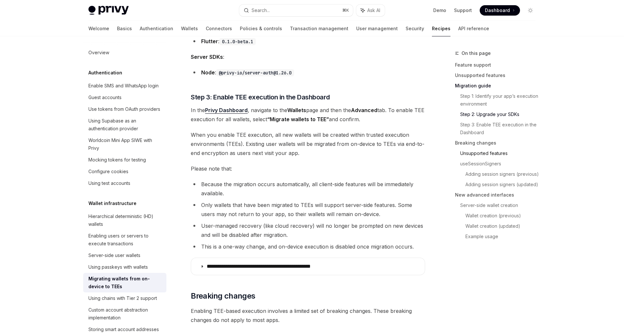
click at [469, 157] on link "Unsupported features" at bounding box center [500, 153] width 81 height 10
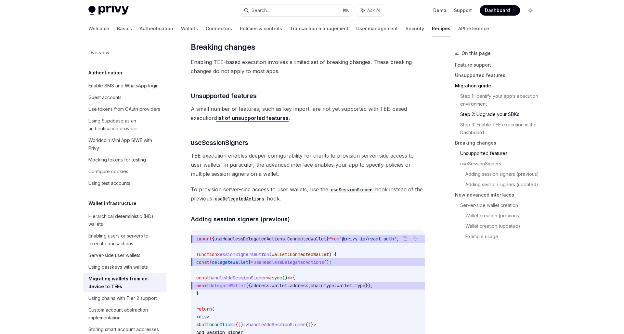
scroll to position [915, 0]
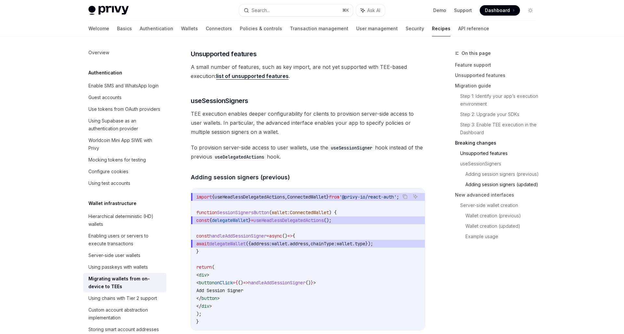
click at [469, 182] on link "Adding session signers (updated)" at bounding box center [502, 184] width 75 height 10
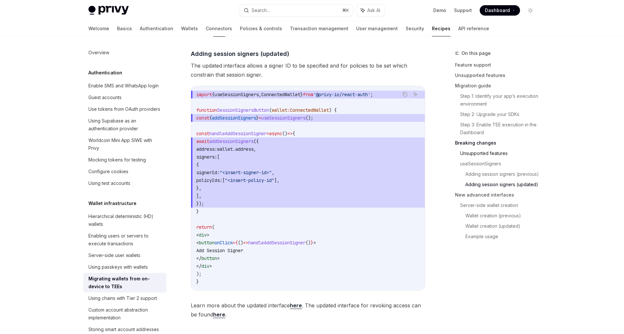
click at [475, 150] on link "Unsupported features" at bounding box center [500, 153] width 81 height 10
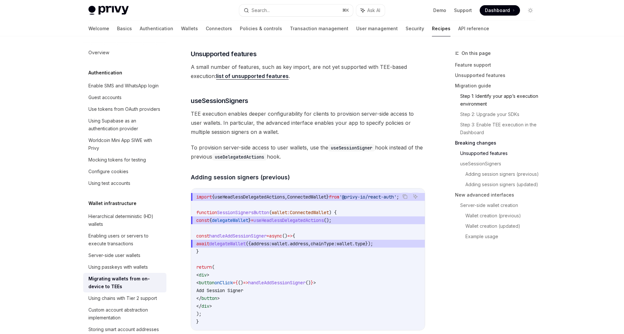
click at [482, 109] on link "Step 1: Identify your app’s execution environment" at bounding box center [500, 100] width 81 height 18
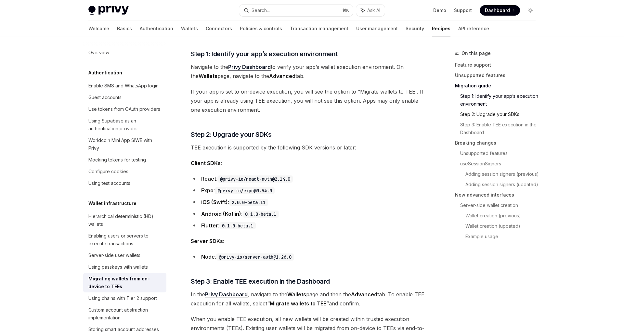
click at [482, 115] on link "Step 2: Upgrade your SDKs" at bounding box center [500, 114] width 81 height 10
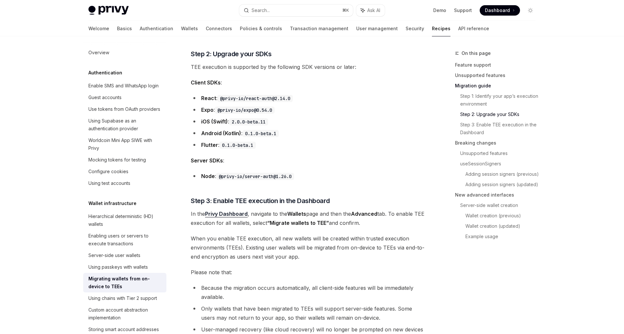
click at [387, 121] on li "iOS (Swift) : 2.0.0-beta.11" at bounding box center [308, 121] width 234 height 9
click at [302, 142] on li "Flutter : 0.1.0-beta.1" at bounding box center [308, 144] width 234 height 9
drag, startPoint x: 280, startPoint y: 110, endPoint x: 218, endPoint y: 109, distance: 62.1
click at [218, 109] on li "Expo : @privy-io/expo@0.54.0" at bounding box center [308, 109] width 234 height 9
copy li "@privy-io/expo@0.54.0"
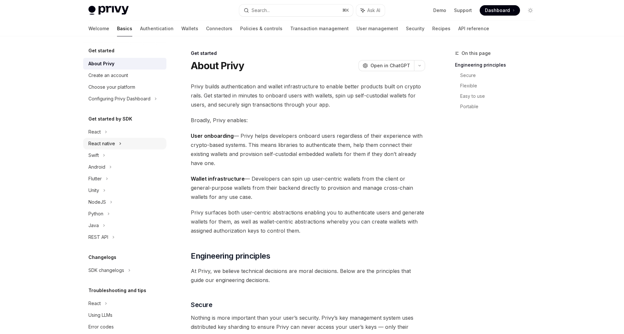
click at [113, 144] on div "React native" at bounding box center [101, 144] width 27 height 8
type textarea "*"
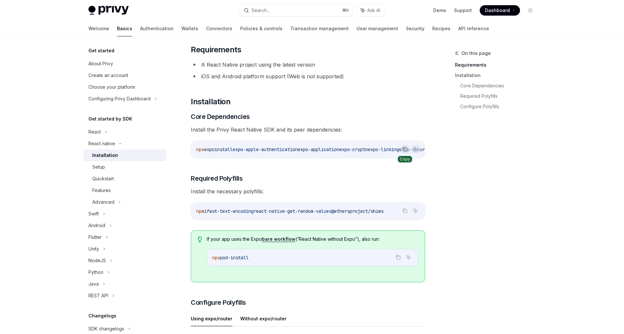
click at [406, 150] on icon "Copy the contents from the code block" at bounding box center [404, 149] width 5 height 5
click at [397, 150] on span "expo-linking" at bounding box center [383, 150] width 31 height 6
click at [404, 150] on icon "Copy the contents from the code block" at bounding box center [405, 149] width 3 height 3
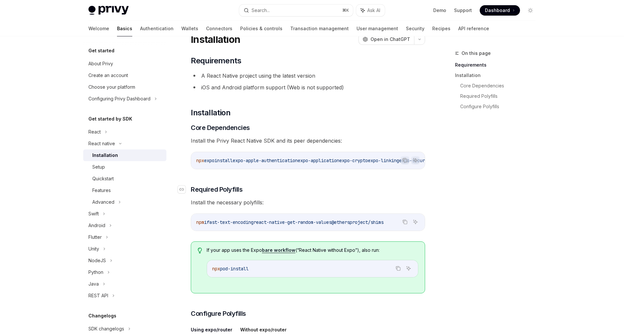
click at [336, 192] on h3 "​ Required Polyfills" at bounding box center [308, 189] width 234 height 9
